Goal: Navigation & Orientation: Find specific page/section

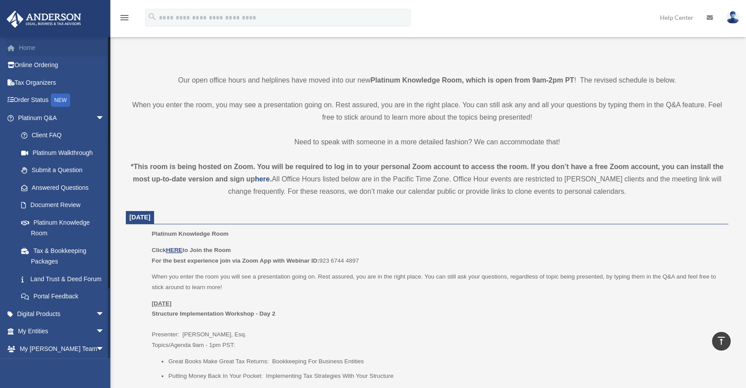
scroll to position [119, 0]
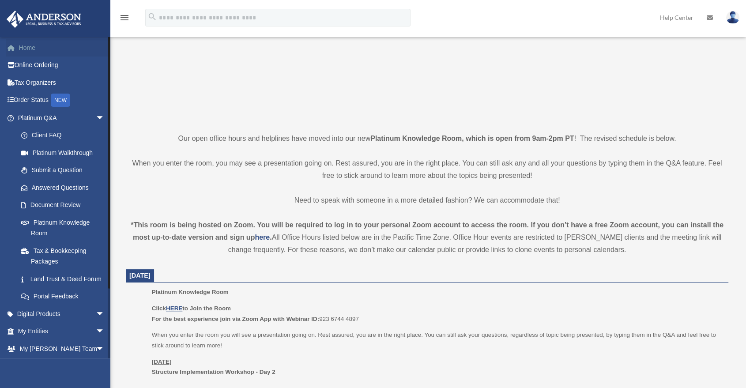
click at [57, 49] on link "Home" at bounding box center [62, 48] width 112 height 18
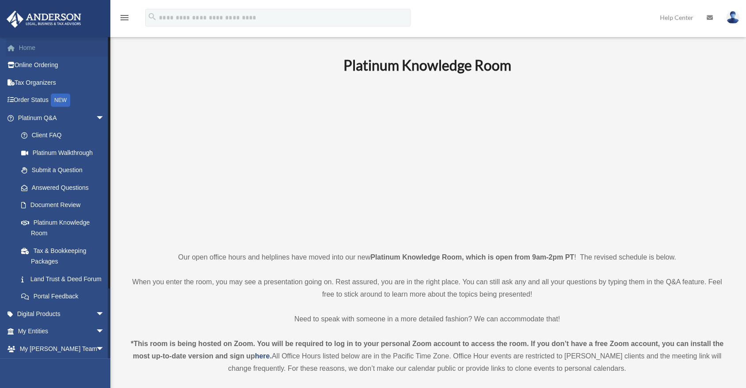
click at [68, 51] on link "Home" at bounding box center [62, 48] width 112 height 18
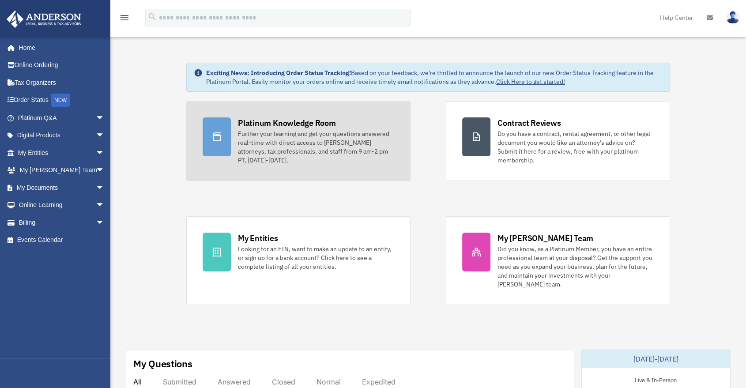
click at [348, 159] on div "Further your learning and get your questions answered real-time with direct acc…" at bounding box center [316, 146] width 156 height 35
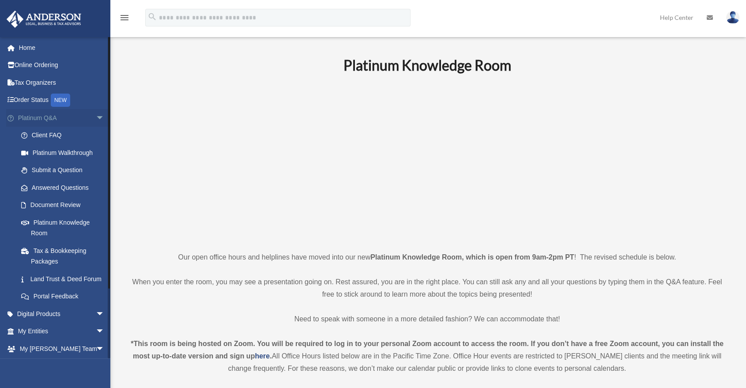
drag, startPoint x: 95, startPoint y: 121, endPoint x: 89, endPoint y: 121, distance: 5.7
click at [96, 121] on span "arrow_drop_down" at bounding box center [105, 118] width 18 height 18
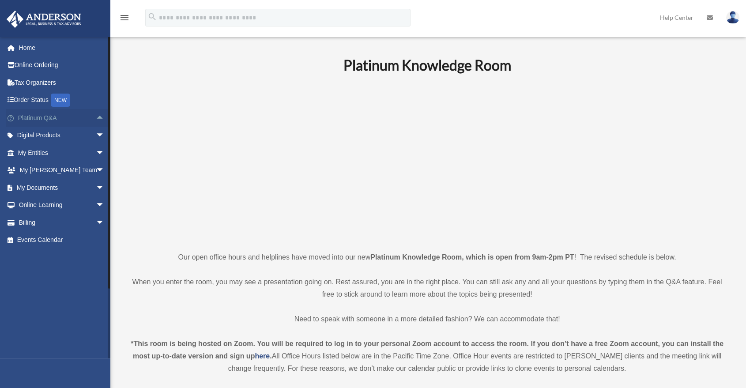
click at [96, 117] on span "arrow_drop_up" at bounding box center [105, 118] width 18 height 18
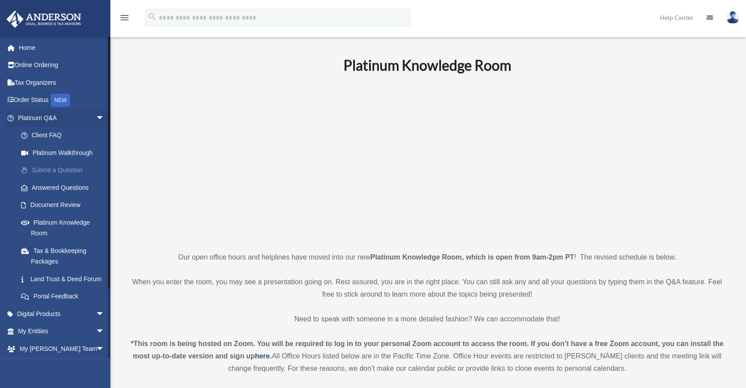
click at [63, 173] on link "Submit a Question" at bounding box center [65, 171] width 106 height 18
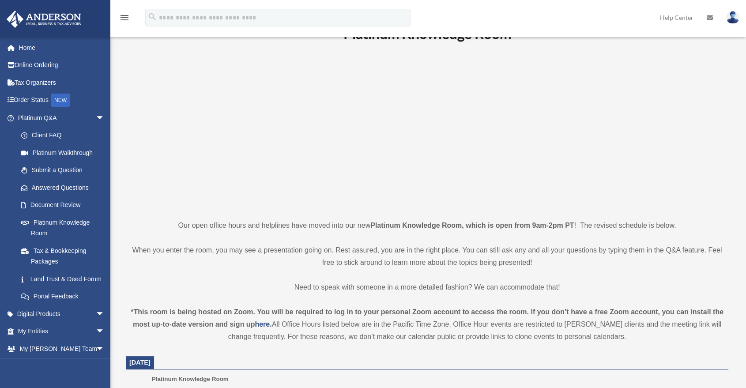
scroll to position [49, 0]
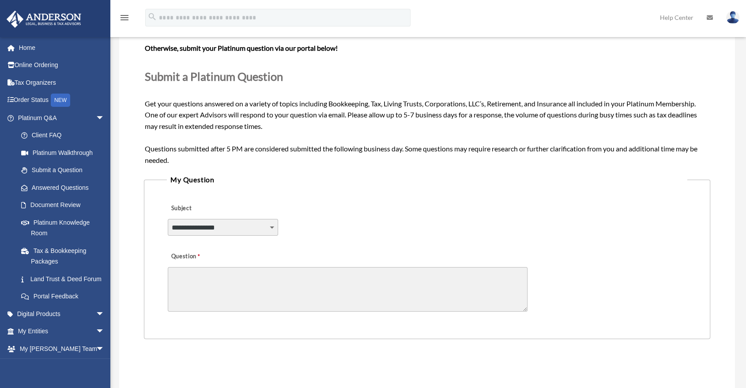
scroll to position [98, 0]
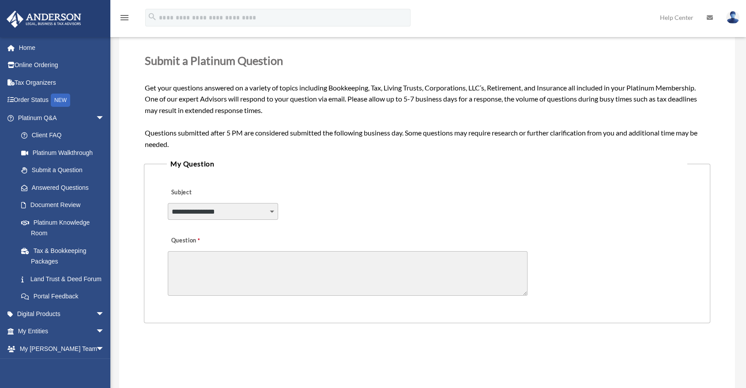
click at [253, 162] on legend "My Question" at bounding box center [427, 164] width 521 height 12
click at [57, 208] on link "Document Review" at bounding box center [65, 206] width 106 height 18
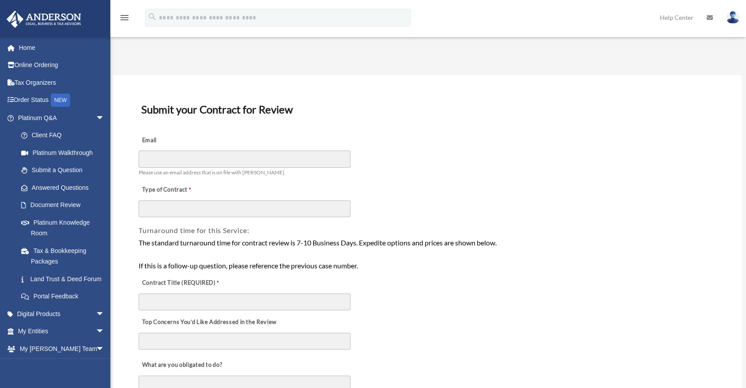
click at [216, 142] on label "Email" at bounding box center [183, 140] width 88 height 12
click at [216, 151] on input "Email" at bounding box center [245, 159] width 212 height 17
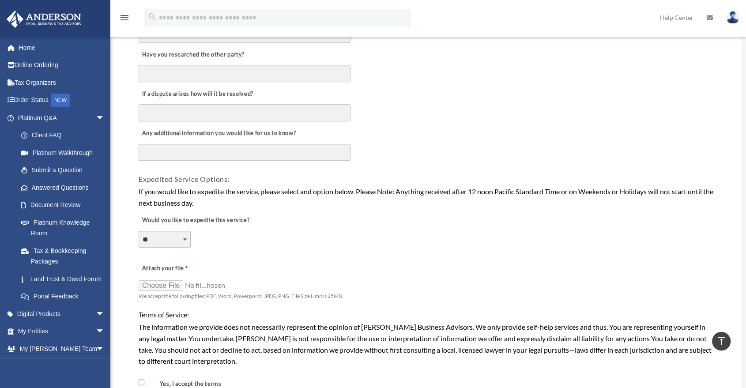
scroll to position [491, 0]
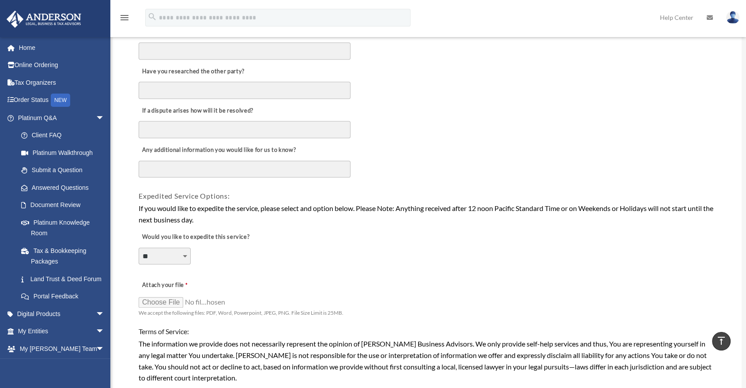
click at [403, 123] on div "If a dispute arises how will it be resolved?" at bounding box center [427, 119] width 579 height 39
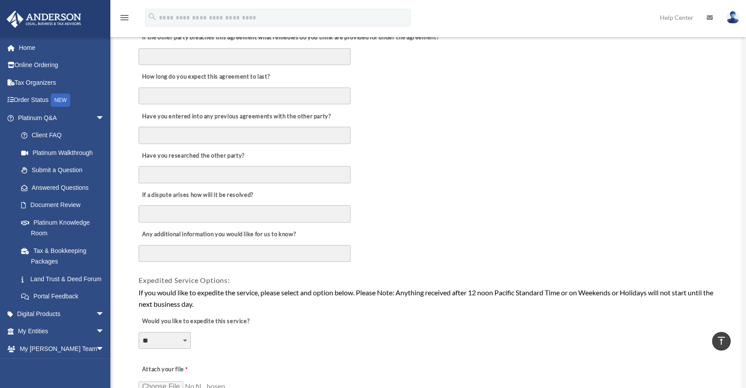
scroll to position [442, 0]
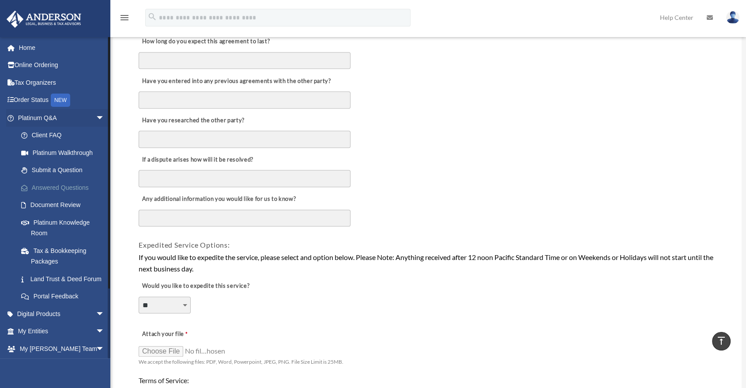
click at [64, 189] on link "Answered Questions" at bounding box center [65, 188] width 106 height 18
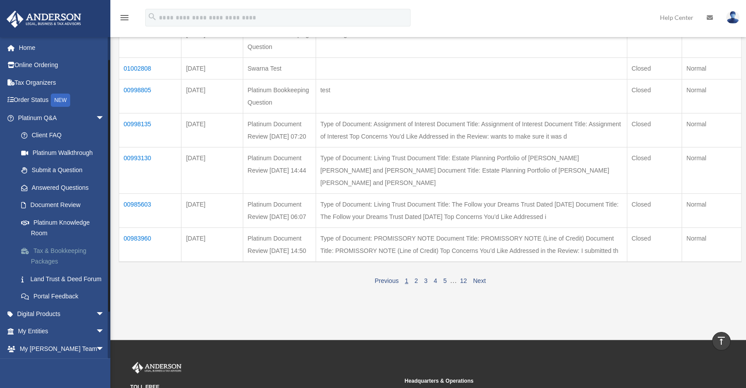
scroll to position [49, 0]
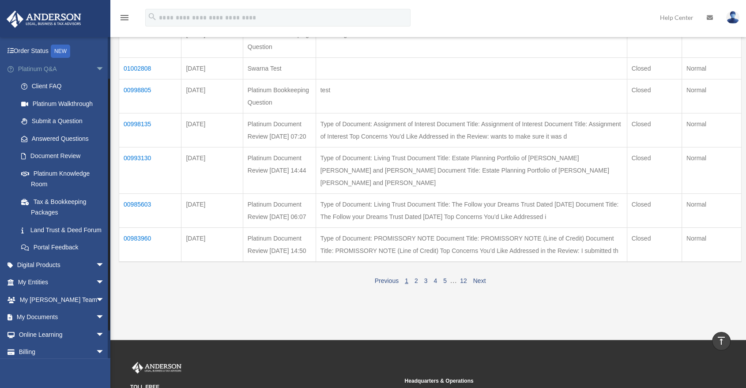
click at [96, 69] on span "arrow_drop_down" at bounding box center [105, 69] width 18 height 18
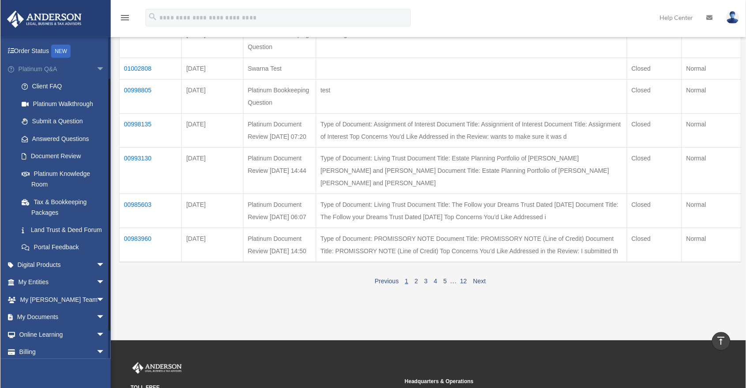
scroll to position [0, 0]
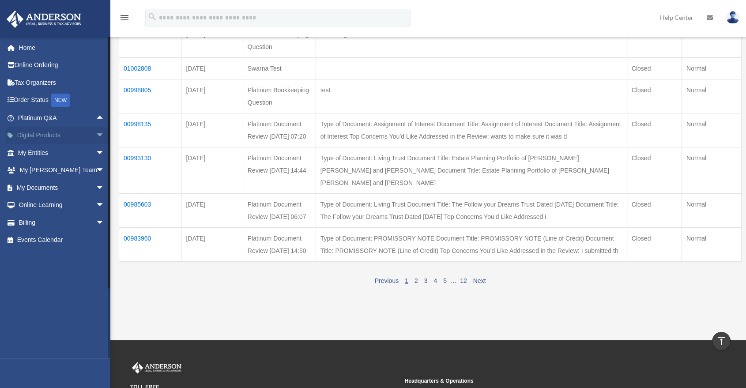
click at [96, 135] on span "arrow_drop_down" at bounding box center [105, 136] width 18 height 18
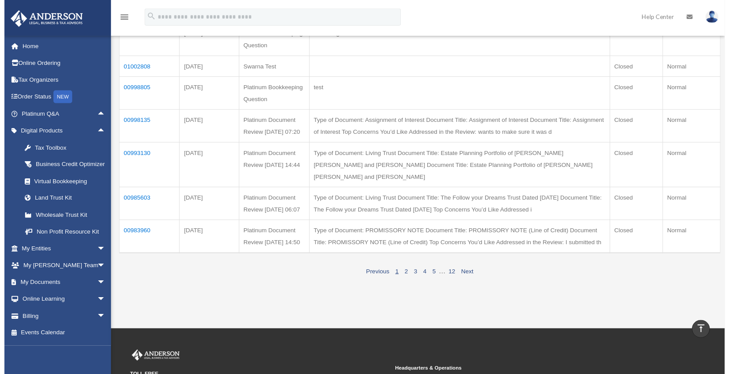
scroll to position [245, 0]
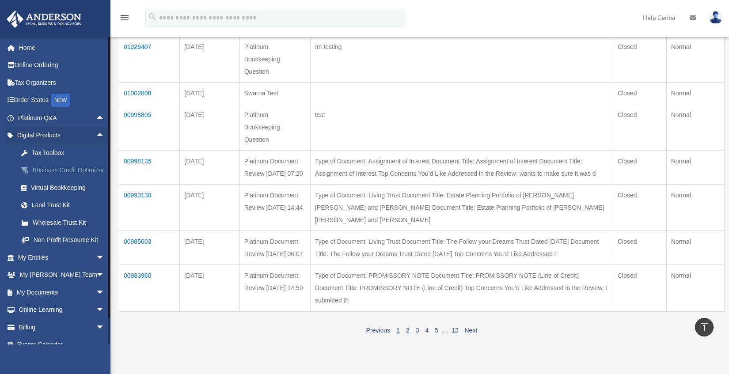
click at [41, 176] on div "Business Credit Optimizer" at bounding box center [69, 170] width 76 height 11
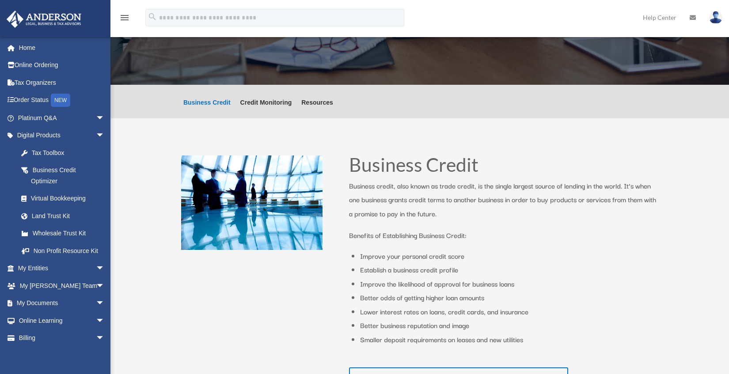
scroll to position [98, 0]
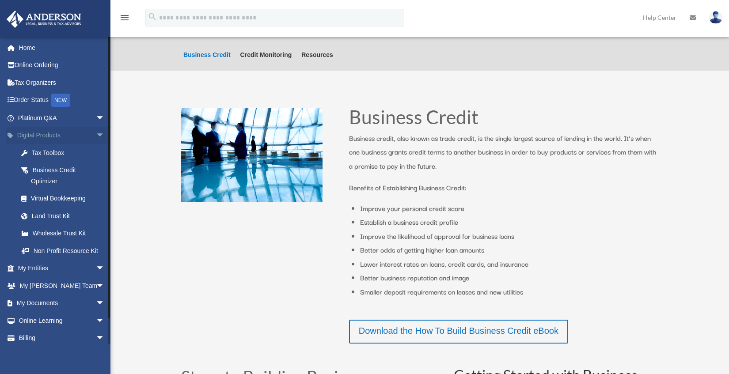
click at [96, 136] on span "arrow_drop_down" at bounding box center [105, 136] width 18 height 18
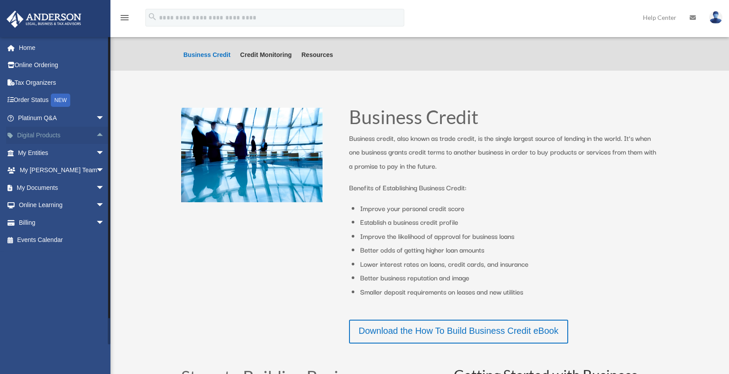
click at [96, 136] on span "arrow_drop_up" at bounding box center [105, 136] width 18 height 18
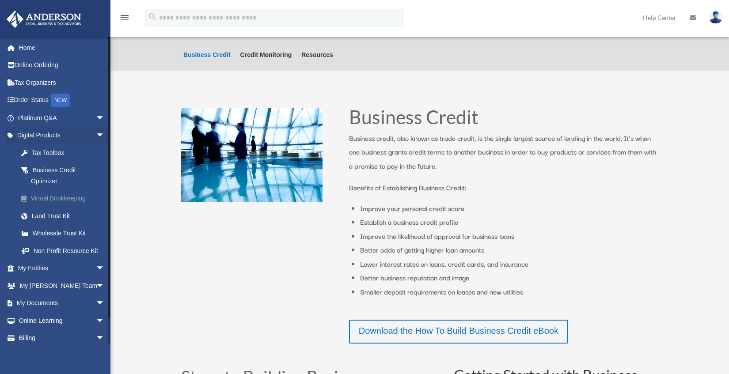
click at [62, 202] on div "Virtual Bookkeeping" at bounding box center [69, 198] width 76 height 11
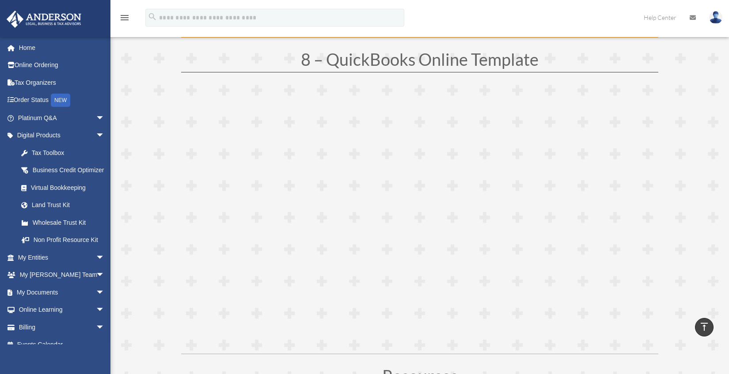
scroll to position [2306, 0]
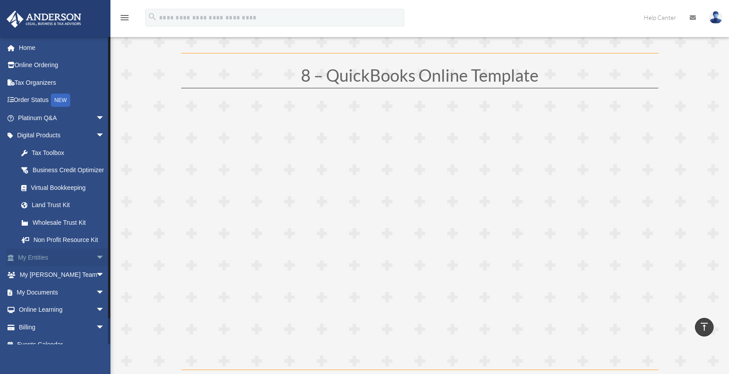
click at [98, 267] on span "arrow_drop_down" at bounding box center [105, 258] width 18 height 18
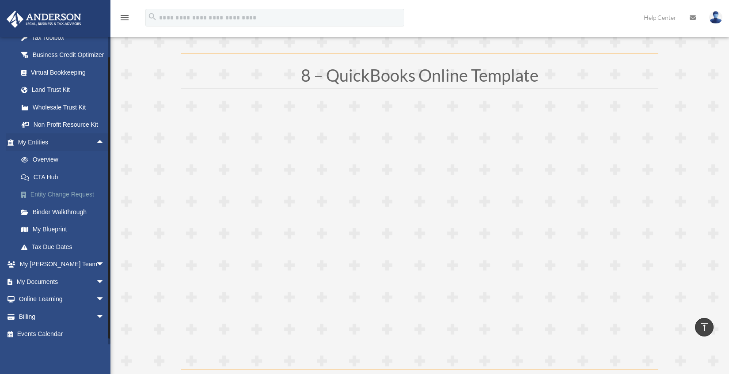
scroll to position [126, 0]
click at [96, 264] on span "arrow_drop_down" at bounding box center [105, 264] width 18 height 18
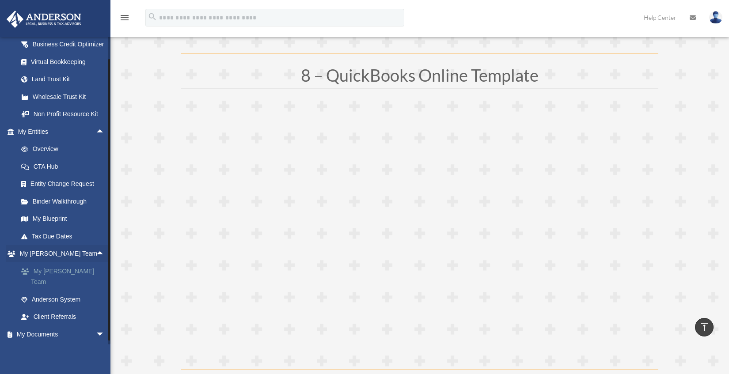
scroll to position [175, 0]
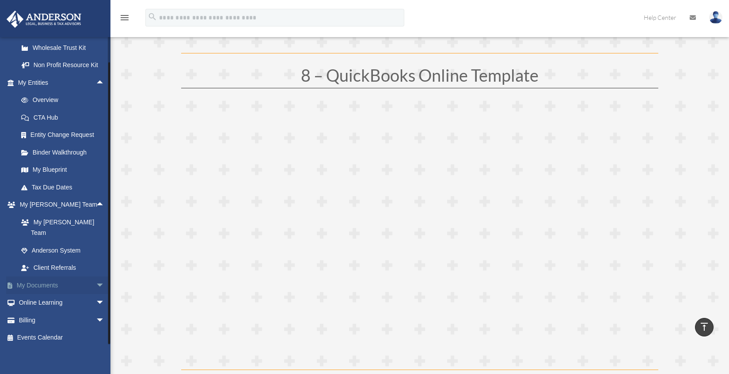
click at [96, 280] on span "arrow_drop_down" at bounding box center [105, 285] width 18 height 18
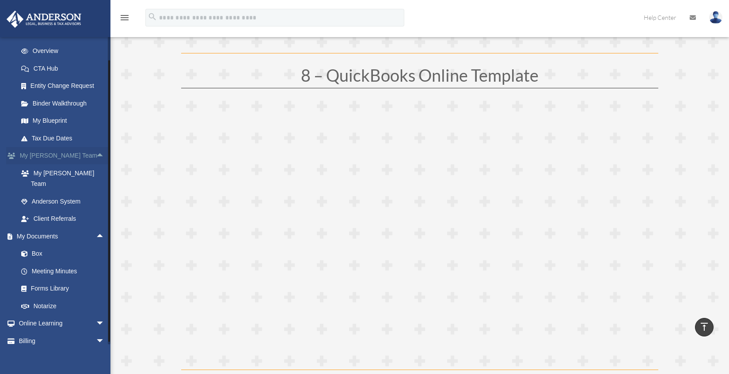
click at [96, 164] on span "arrow_drop_up" at bounding box center [105, 156] width 18 height 18
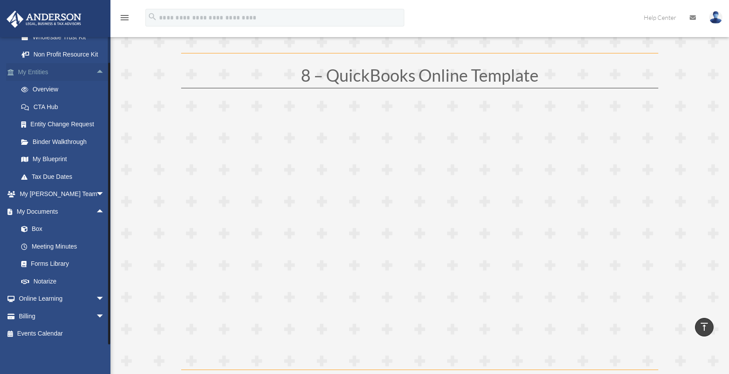
click at [96, 69] on span "arrow_drop_up" at bounding box center [105, 72] width 18 height 18
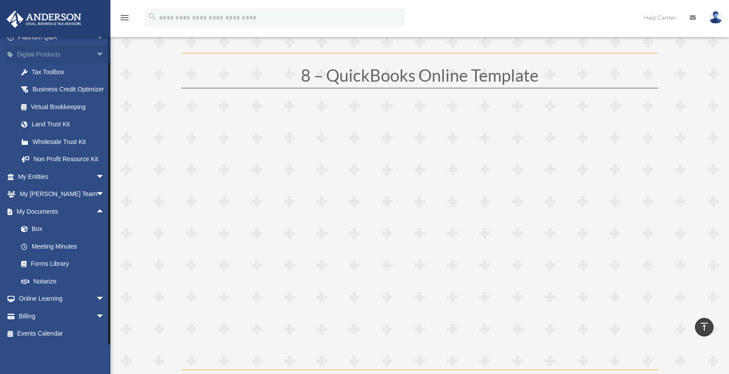
click at [96, 46] on span "arrow_drop_down" at bounding box center [105, 55] width 18 height 18
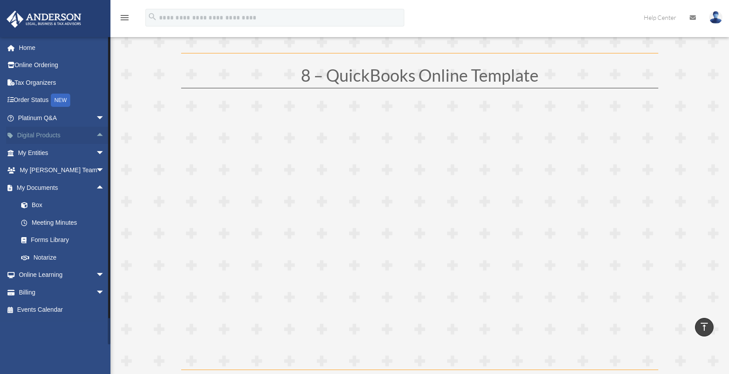
scroll to position [0, 0]
click at [96, 187] on span "arrow_drop_up" at bounding box center [105, 188] width 18 height 18
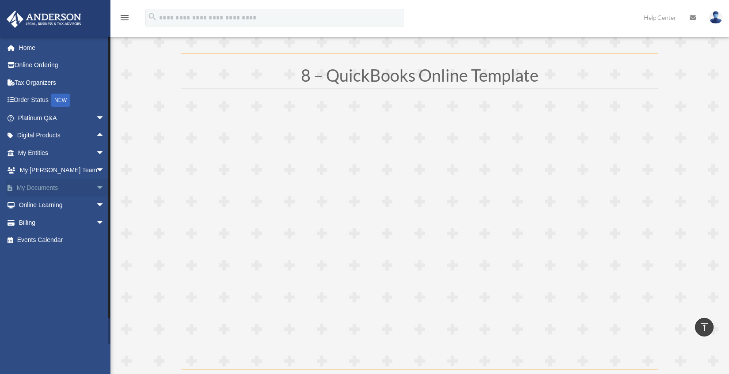
click at [96, 188] on span "arrow_drop_down" at bounding box center [105, 188] width 18 height 18
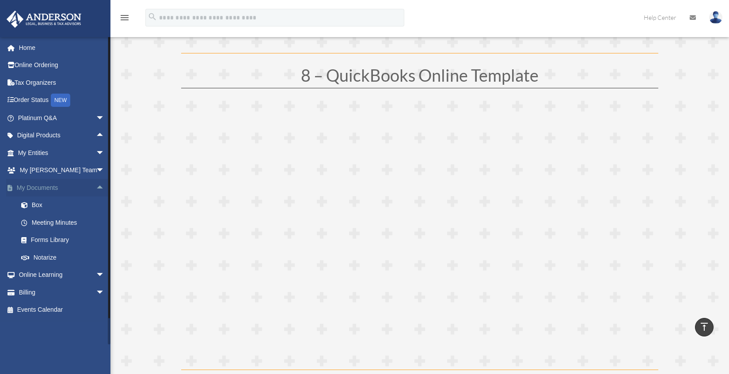
click at [96, 188] on span "arrow_drop_up" at bounding box center [105, 188] width 18 height 18
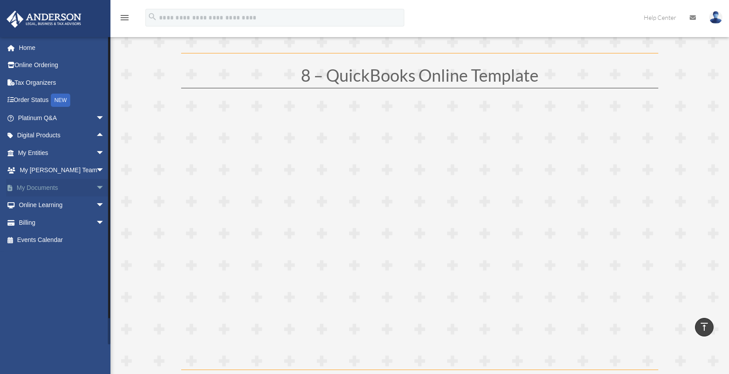
click at [96, 188] on span "arrow_drop_down" at bounding box center [105, 188] width 18 height 18
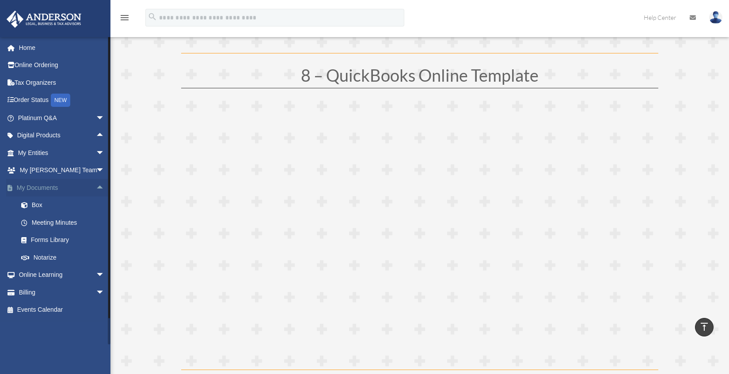
click at [96, 186] on span "arrow_drop_up" at bounding box center [105, 188] width 18 height 18
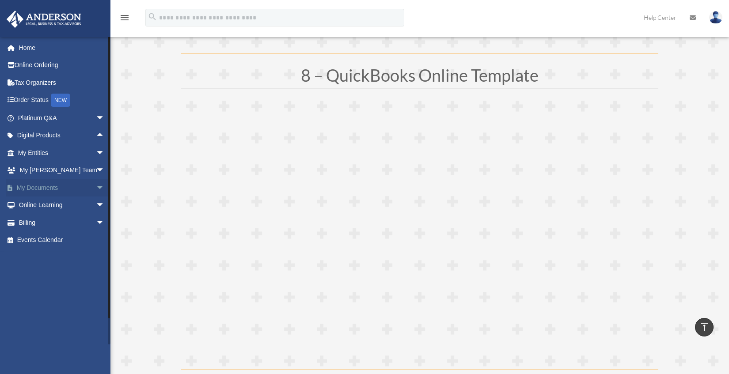
click at [96, 186] on span "arrow_drop_down" at bounding box center [105, 188] width 18 height 18
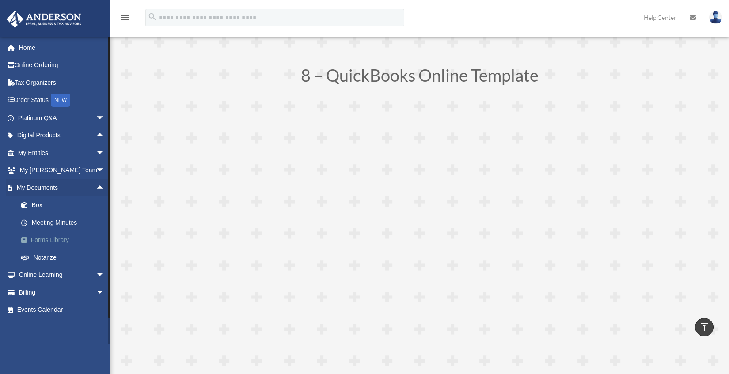
click at [68, 241] on link "Forms Library" at bounding box center [65, 240] width 106 height 18
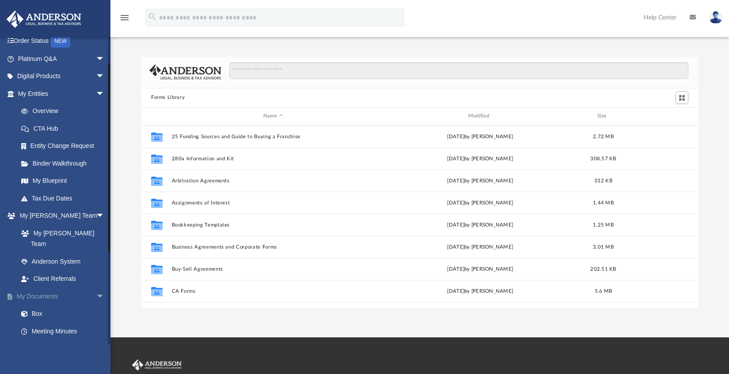
scroll to position [147, 0]
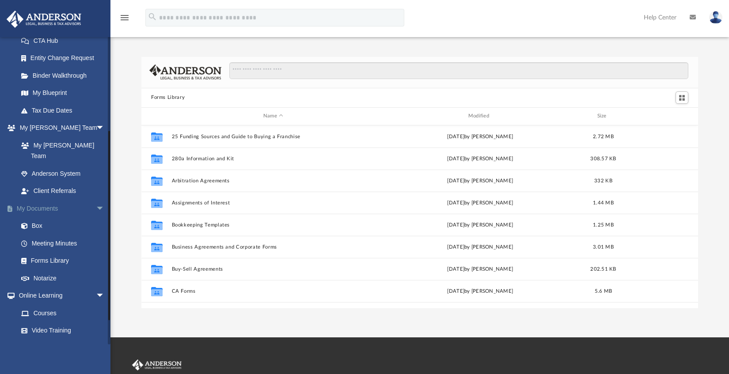
click at [96, 200] on span "arrow_drop_down" at bounding box center [105, 209] width 18 height 18
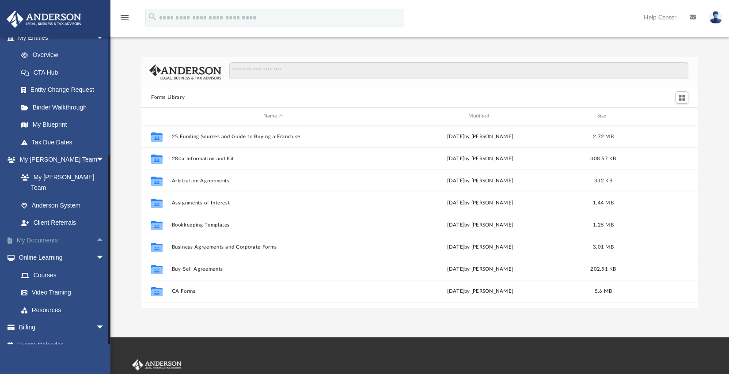
click at [96, 231] on span "arrow_drop_up" at bounding box center [105, 240] width 18 height 18
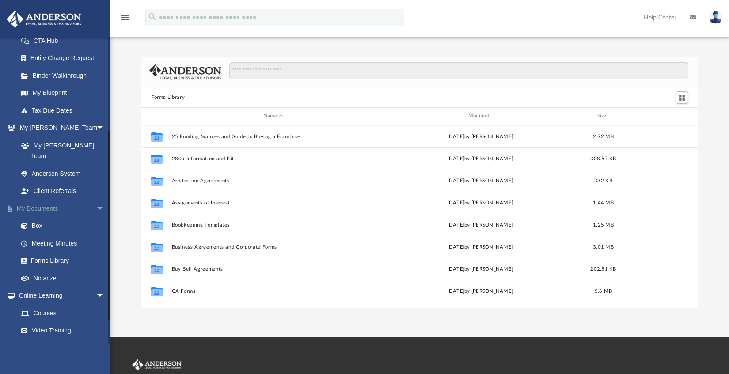
click at [96, 200] on span "arrow_drop_down" at bounding box center [105, 209] width 18 height 18
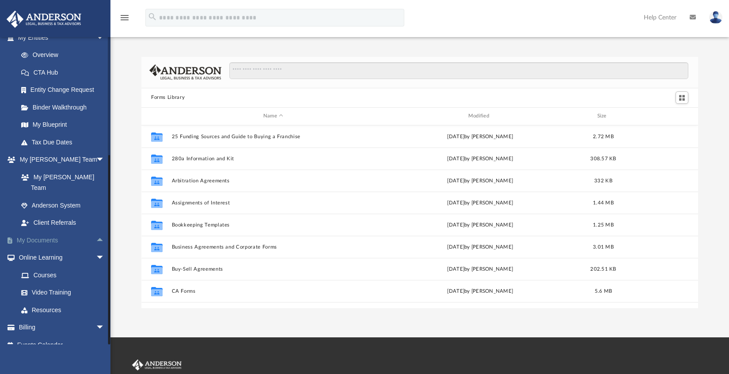
click at [96, 232] on span "arrow_drop_up" at bounding box center [105, 240] width 18 height 18
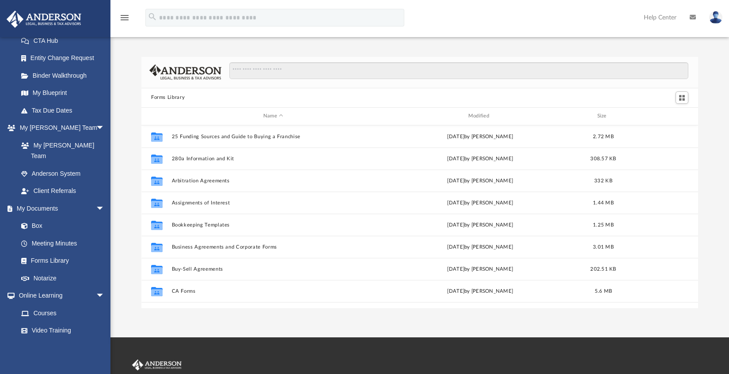
click at [130, 57] on div "Forms Library Name Modified Size Collaborated Folder 25 Funding Sources and Gui…" at bounding box center [419, 182] width 618 height 251
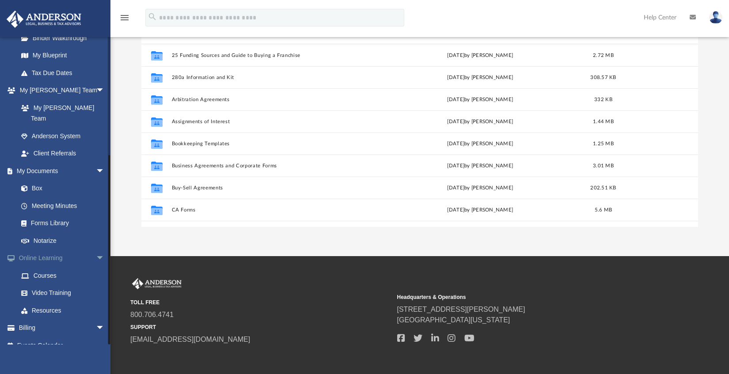
scroll to position [98, 0]
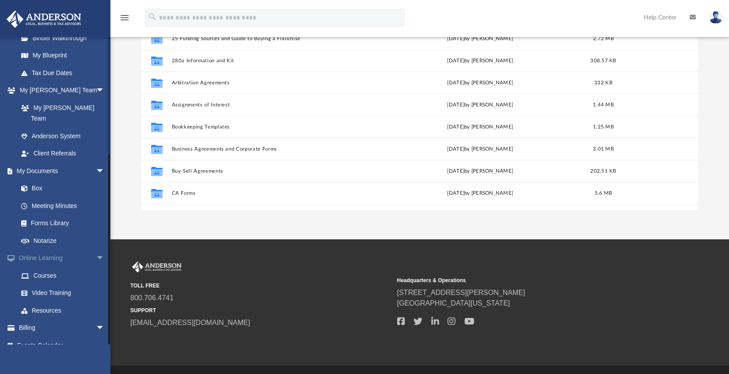
click at [96, 250] on span "arrow_drop_down" at bounding box center [105, 259] width 18 height 18
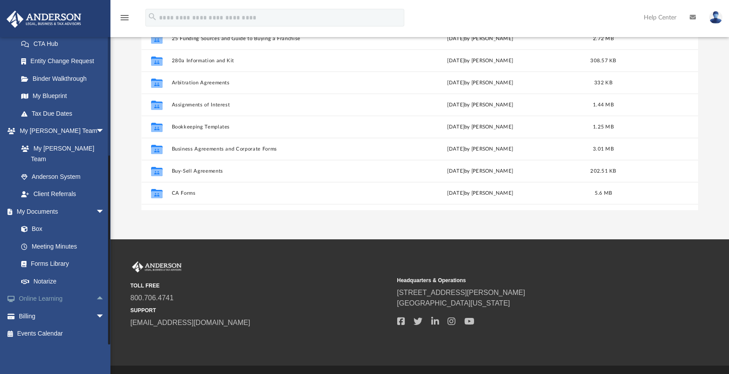
scroll to position [133, 0]
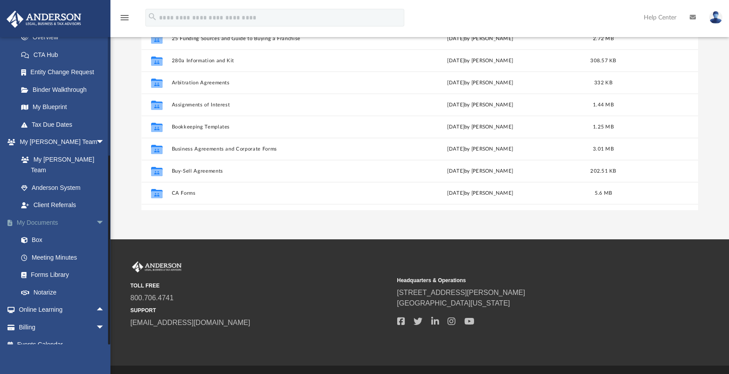
click at [96, 215] on span "arrow_drop_down" at bounding box center [105, 223] width 18 height 18
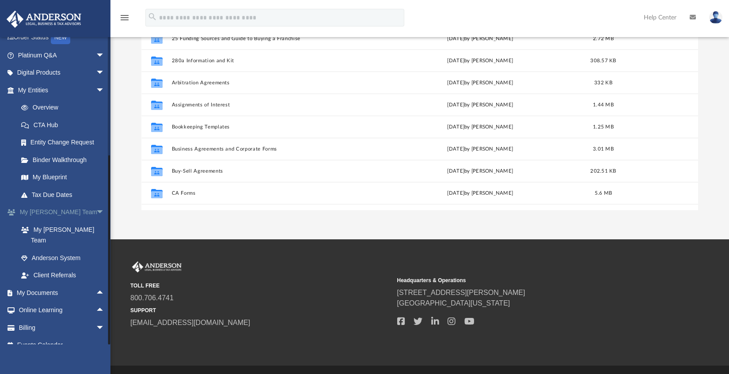
click at [96, 213] on span "arrow_drop_down" at bounding box center [105, 213] width 18 height 18
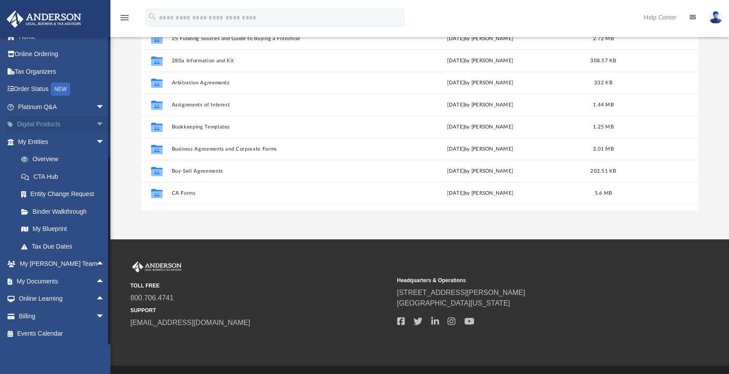
scroll to position [11, 0]
click at [96, 139] on span "arrow_drop_down" at bounding box center [105, 142] width 18 height 18
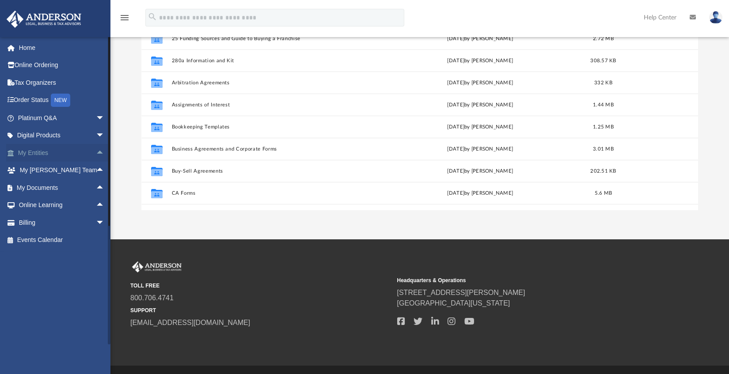
scroll to position [0, 0]
click at [96, 206] on span "arrow_drop_up" at bounding box center [105, 206] width 18 height 18
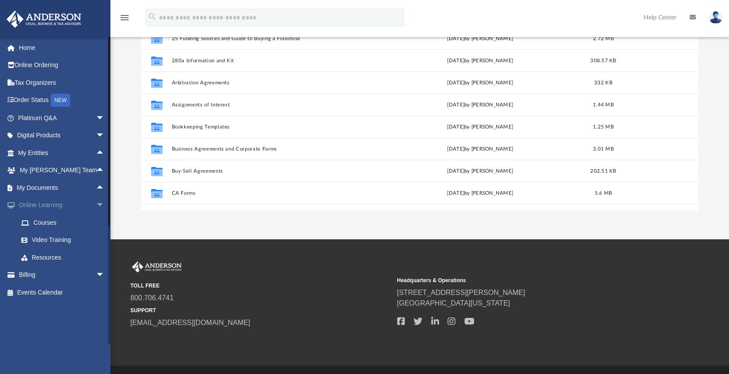
click at [96, 204] on span "arrow_drop_down" at bounding box center [105, 206] width 18 height 18
click at [96, 206] on span "arrow_drop_up" at bounding box center [105, 206] width 18 height 18
click at [96, 202] on span "arrow_drop_down" at bounding box center [105, 206] width 18 height 18
click at [96, 204] on span "arrow_drop_up" at bounding box center [105, 206] width 18 height 18
